Goal: Transaction & Acquisition: Download file/media

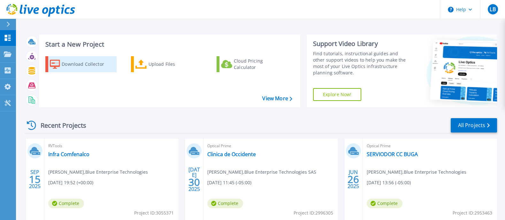
click at [91, 68] on div "Download Collector" at bounding box center [87, 64] width 51 height 13
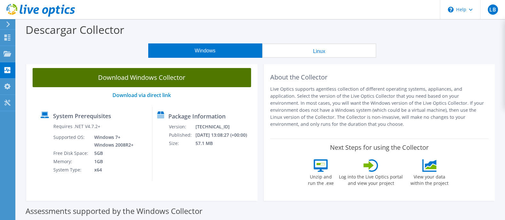
click at [151, 79] on link "Download Windows Collector" at bounding box center [142, 77] width 219 height 19
